Goal: Information Seeking & Learning: Compare options

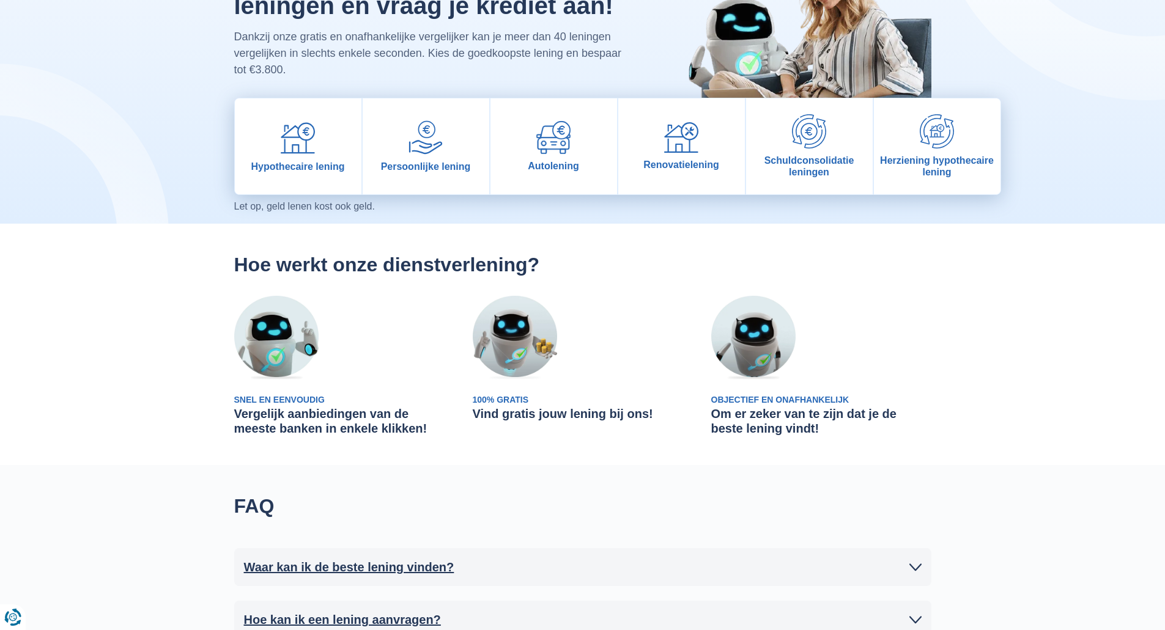
scroll to position [122, 0]
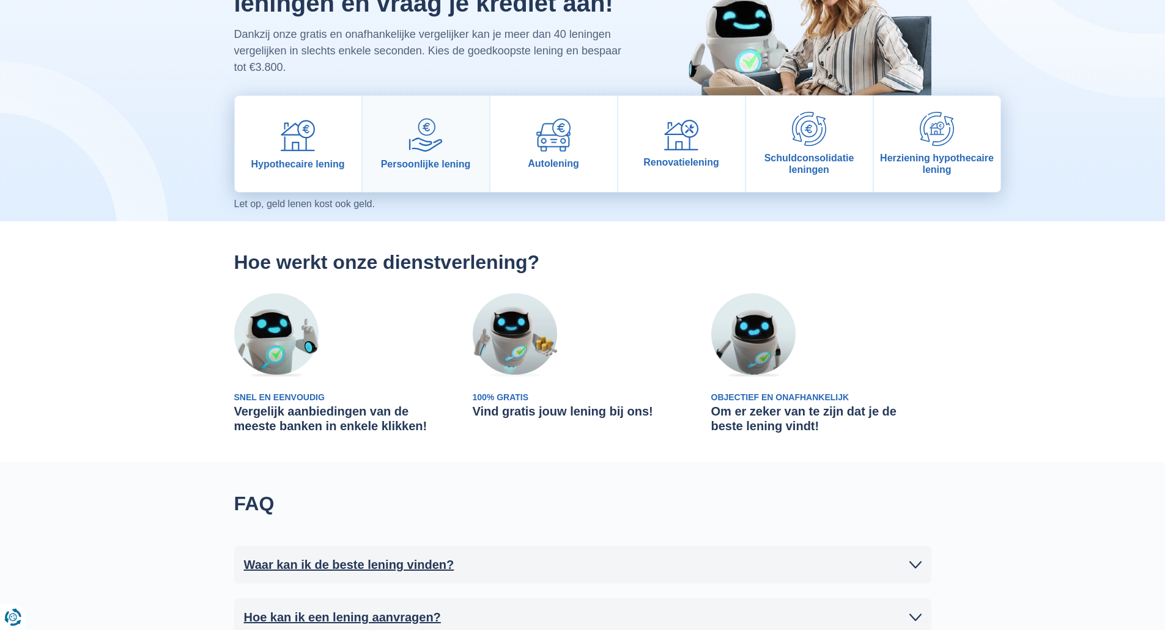
click at [438, 150] on img at bounding box center [425, 135] width 34 height 34
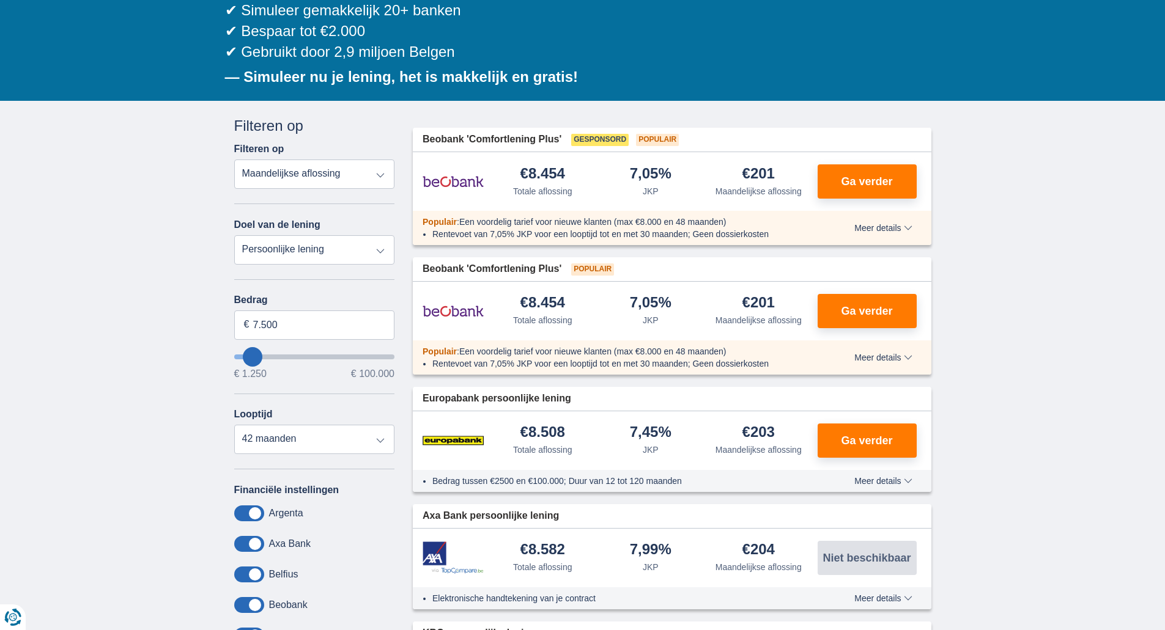
scroll to position [183, 0]
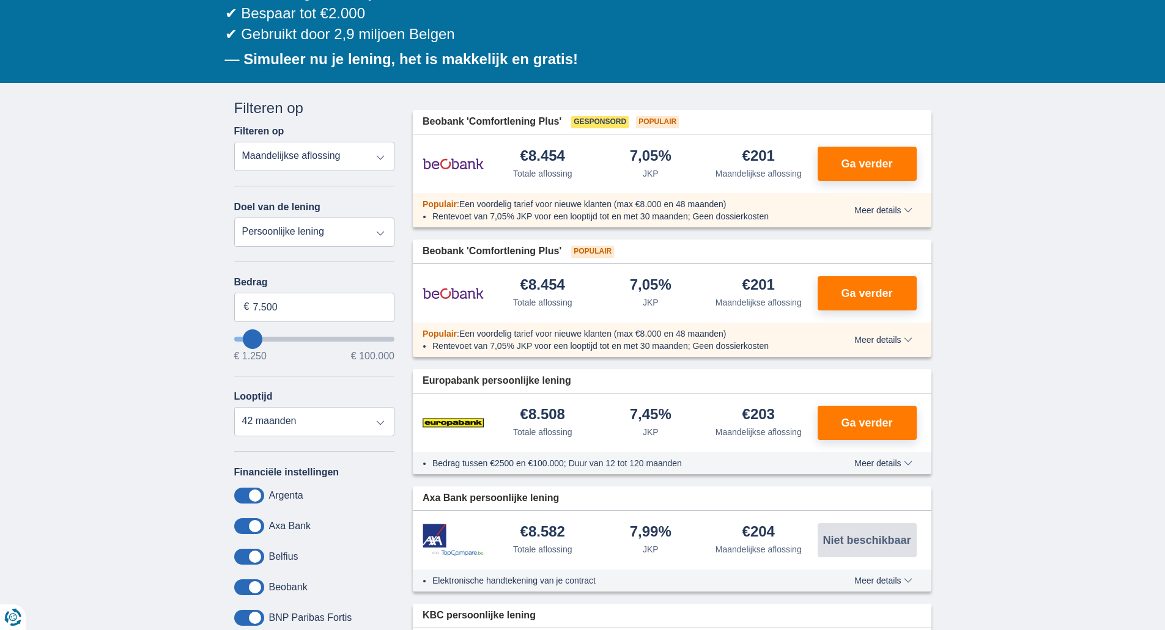
click at [301, 161] on select "Totale aflossing JKP Maandelijkse aflossing" at bounding box center [314, 156] width 161 height 29
click at [307, 231] on select "Persoonlijke lening Auto Moto / fiets Mobilhome / caravan Renovatie Energie Sch…" at bounding box center [314, 232] width 161 height 29
drag, startPoint x: 299, startPoint y: 311, endPoint x: 172, endPoint y: 306, distance: 127.2
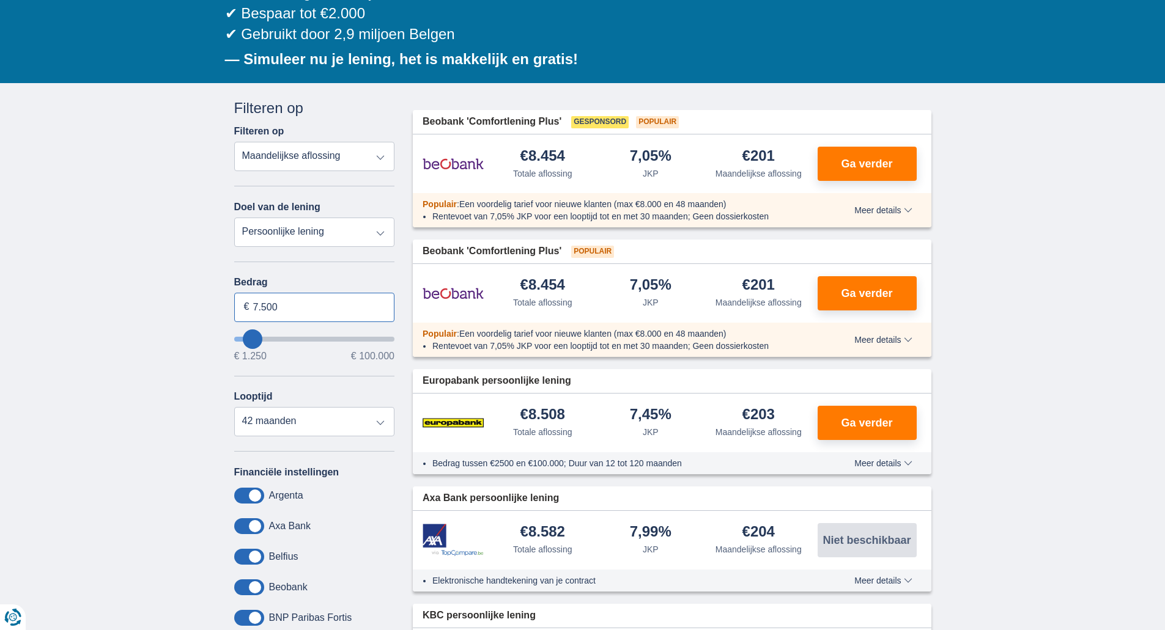
type input "18.000"
type input "18250"
select select "84"
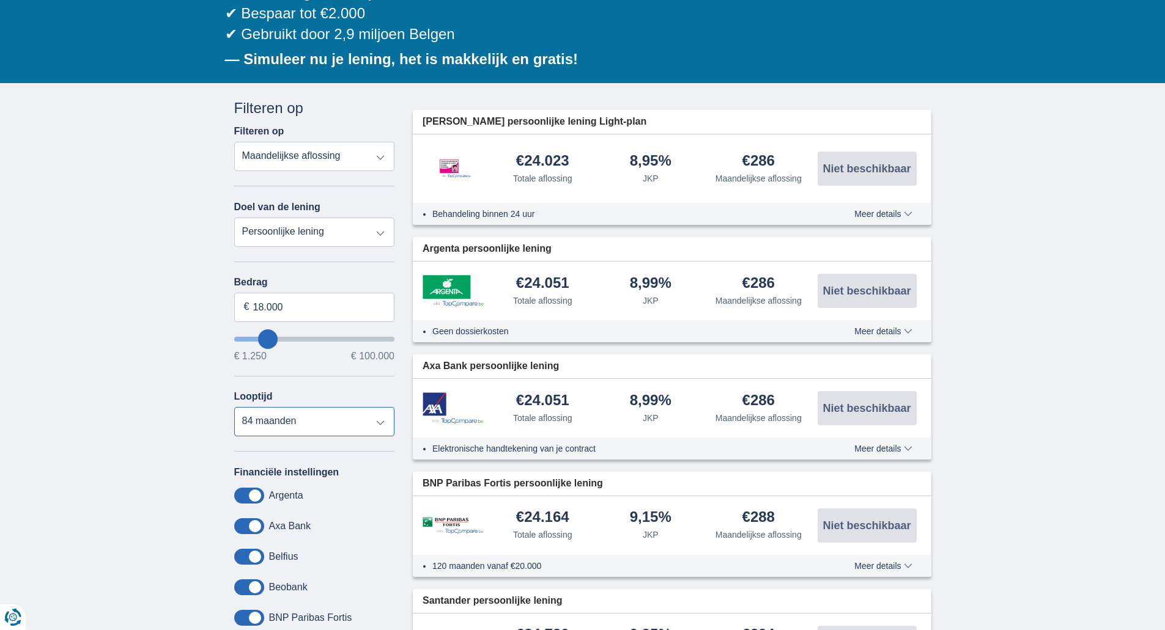
click at [328, 425] on select "12 maanden 18 maanden 24 maanden 30 maanden 36 maanden 42 maanden 48 maanden 60…" at bounding box center [314, 421] width 161 height 29
click at [234, 407] on select "12 maanden 18 maanden 24 maanden 30 maanden 36 maanden 42 maanden 48 maanden 60…" at bounding box center [314, 421] width 161 height 29
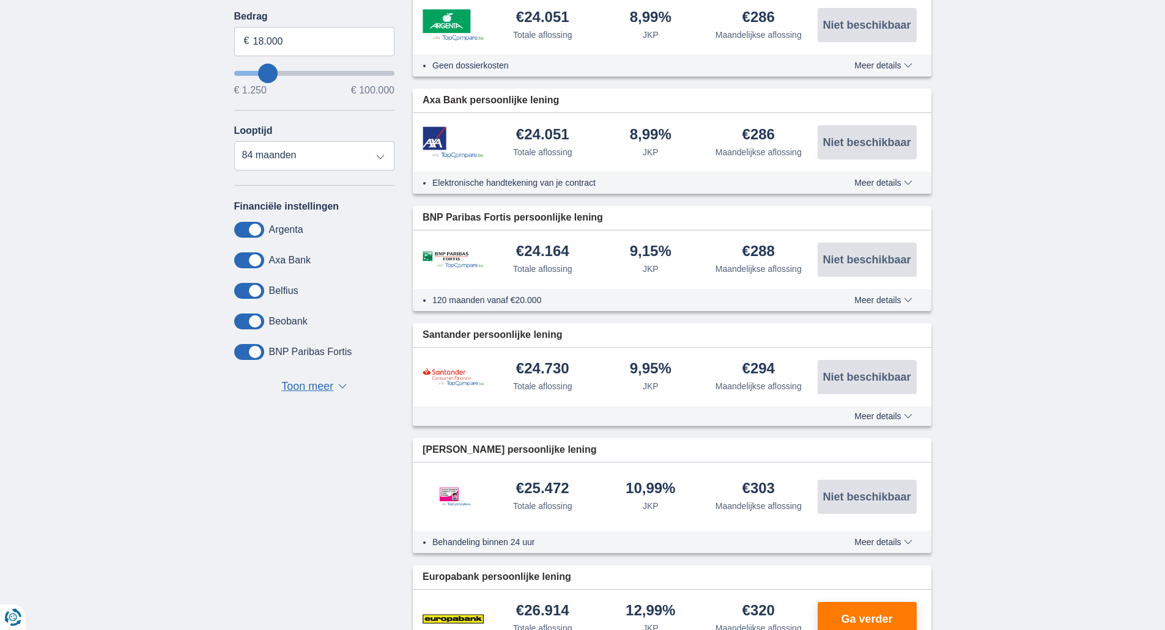
scroll to position [428, 0]
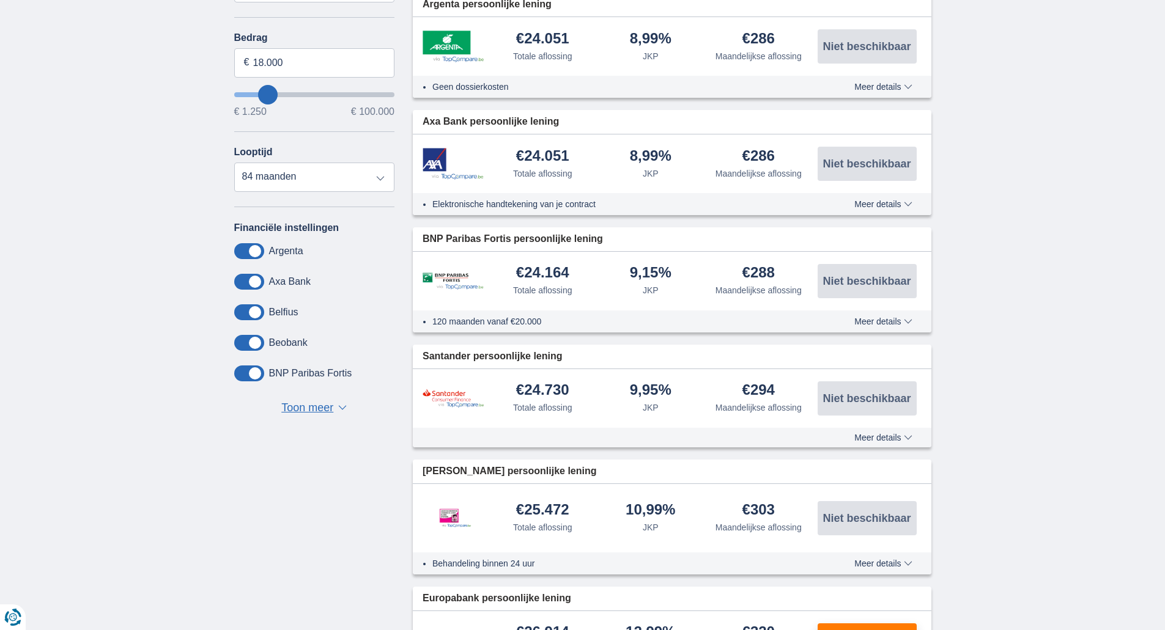
click at [888, 321] on span "Meer details" at bounding box center [882, 321] width 57 height 9
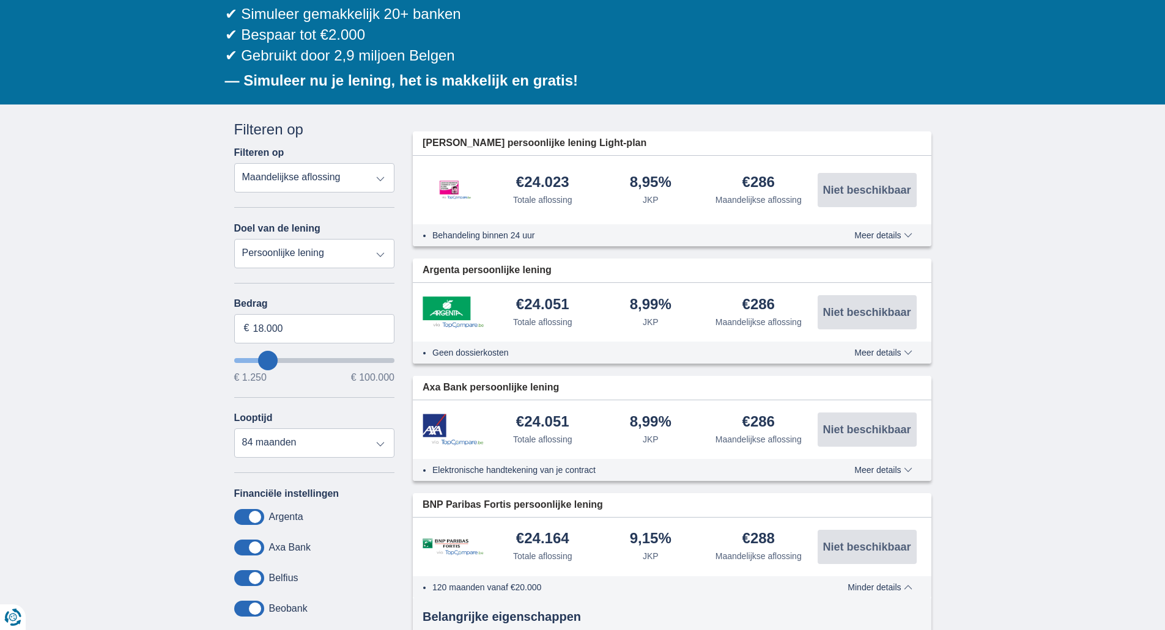
scroll to position [183, 0]
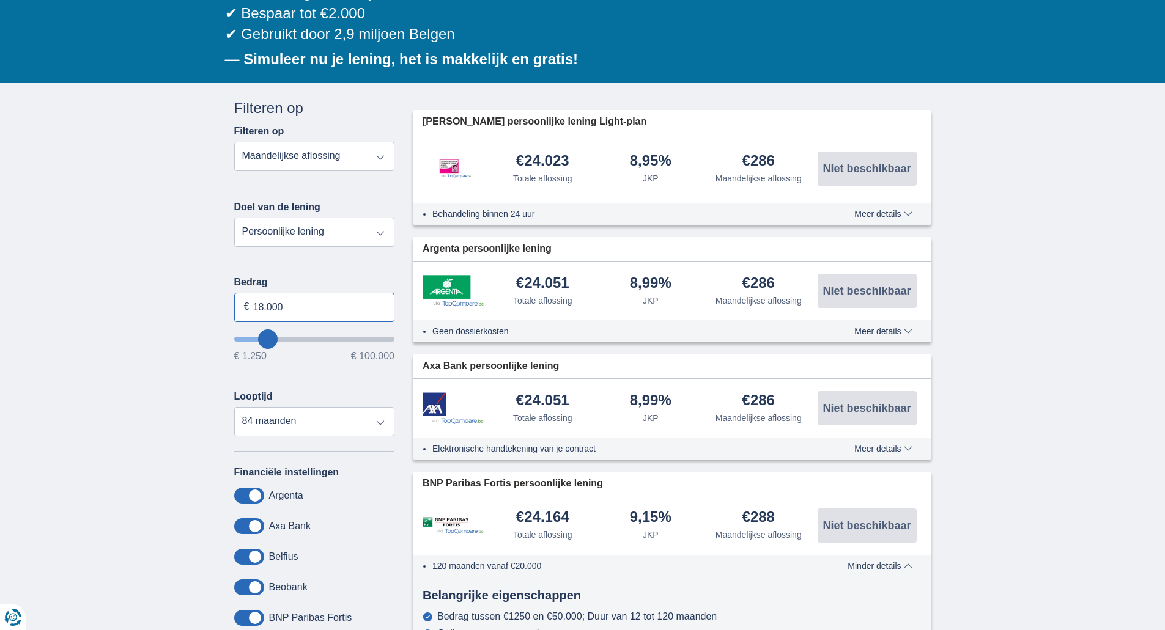
drag, startPoint x: 286, startPoint y: 304, endPoint x: 254, endPoint y: 306, distance: 32.5
click at [254, 306] on input "18.000" at bounding box center [314, 307] width 161 height 29
type input "17.000"
type input "17250"
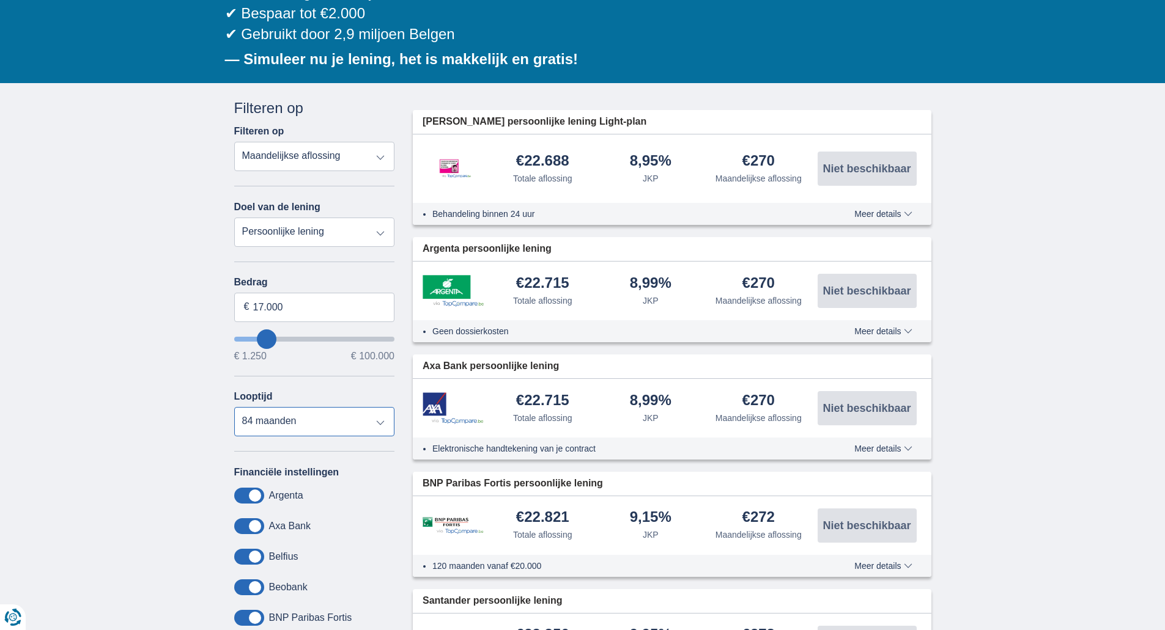
select select "72"
click at [234, 407] on select "12 maanden 18 maanden 24 maanden 30 maanden 36 maanden 42 maanden 48 maanden 60…" at bounding box center [314, 421] width 161 height 29
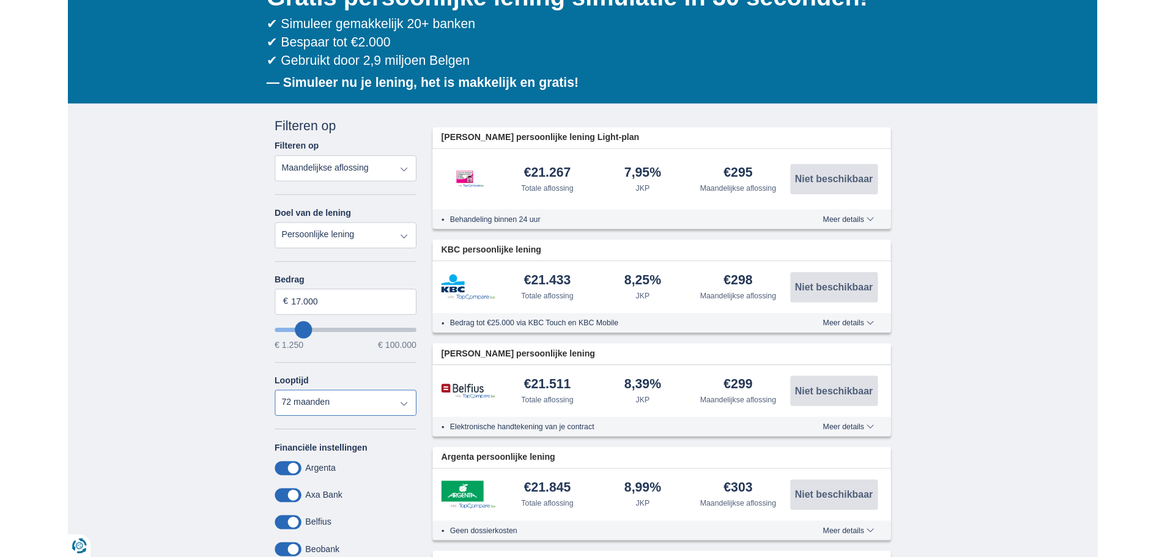
scroll to position [122, 0]
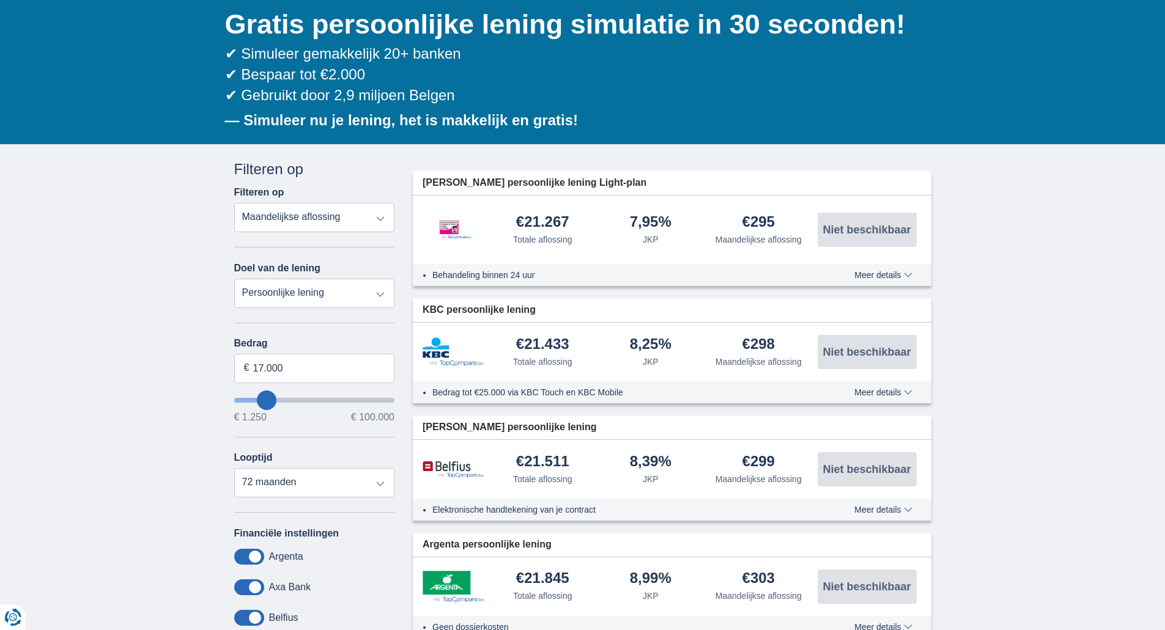
click at [868, 271] on span "Meer details" at bounding box center [882, 275] width 57 height 9
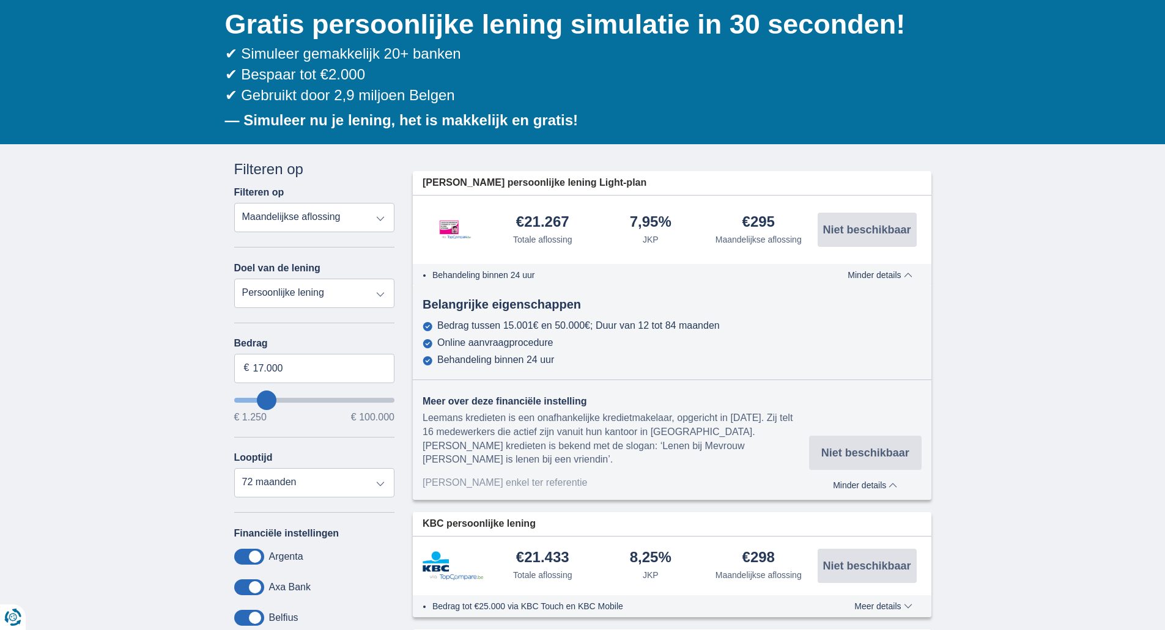
click at [868, 271] on span "Minder details" at bounding box center [879, 275] width 64 height 9
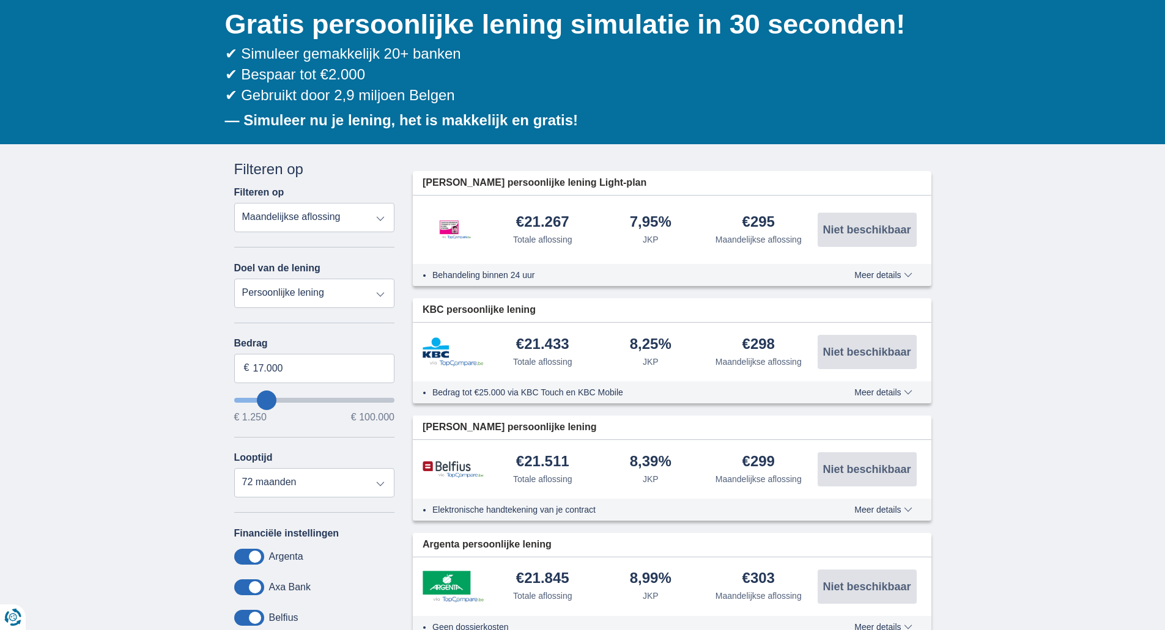
click at [868, 271] on span "Meer details" at bounding box center [882, 275] width 57 height 9
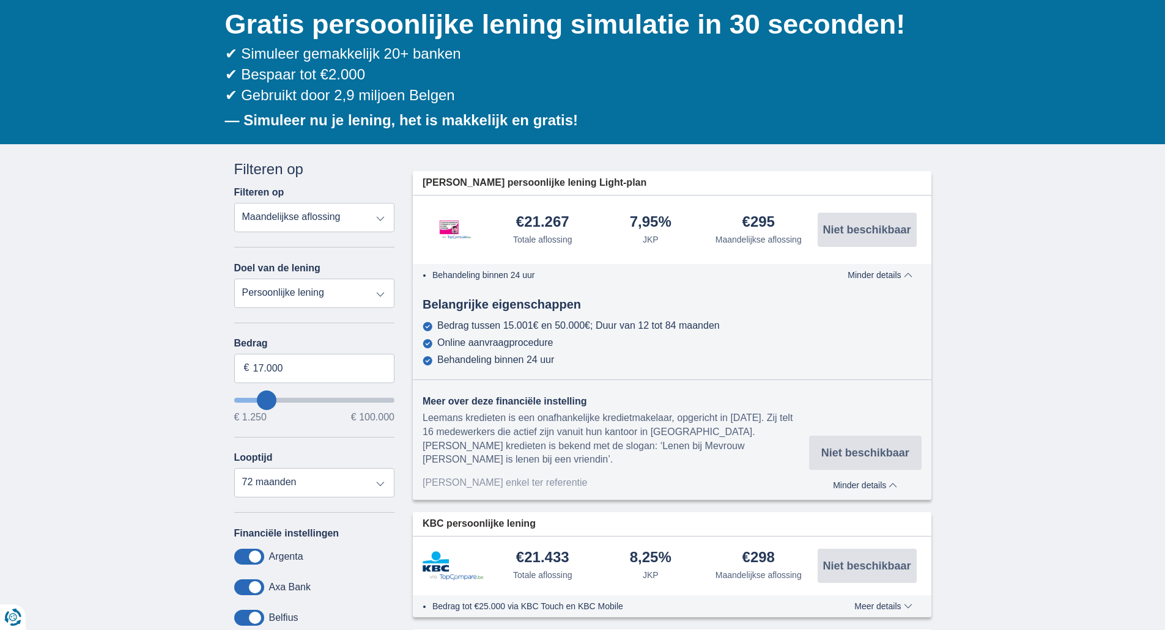
click at [458, 229] on img at bounding box center [452, 230] width 61 height 44
click at [458, 219] on img at bounding box center [452, 230] width 61 height 44
drag, startPoint x: 423, startPoint y: 184, endPoint x: 487, endPoint y: 184, distance: 64.2
click at [487, 184] on span "Leemans persoonlijke lening Light-plan" at bounding box center [534, 183] width 224 height 14
click at [502, 476] on div "Aanbod enkel ter referentie" at bounding box center [615, 483] width 386 height 14
